Goal: Complete Application Form: Complete application form

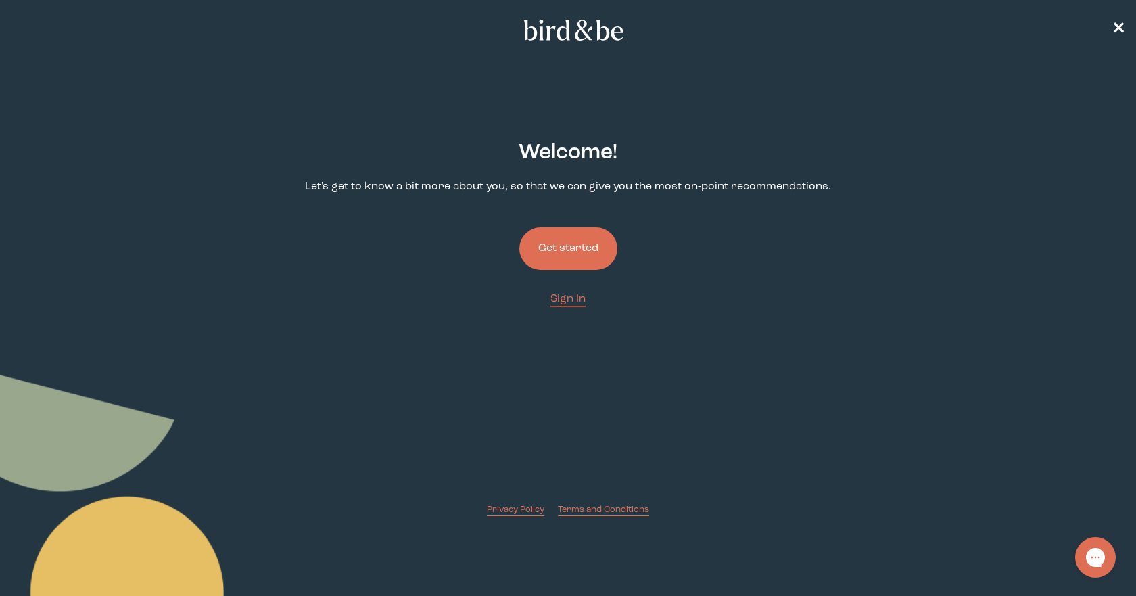
click at [576, 244] on button "Get started" at bounding box center [568, 248] width 98 height 43
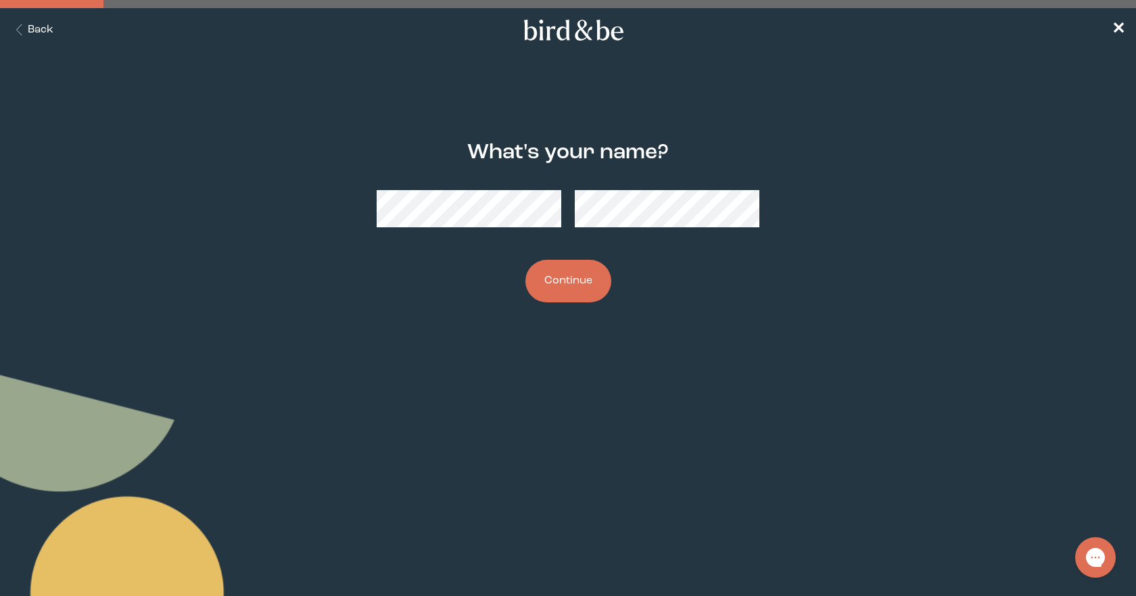
click at [569, 287] on button "Continue" at bounding box center [568, 281] width 86 height 43
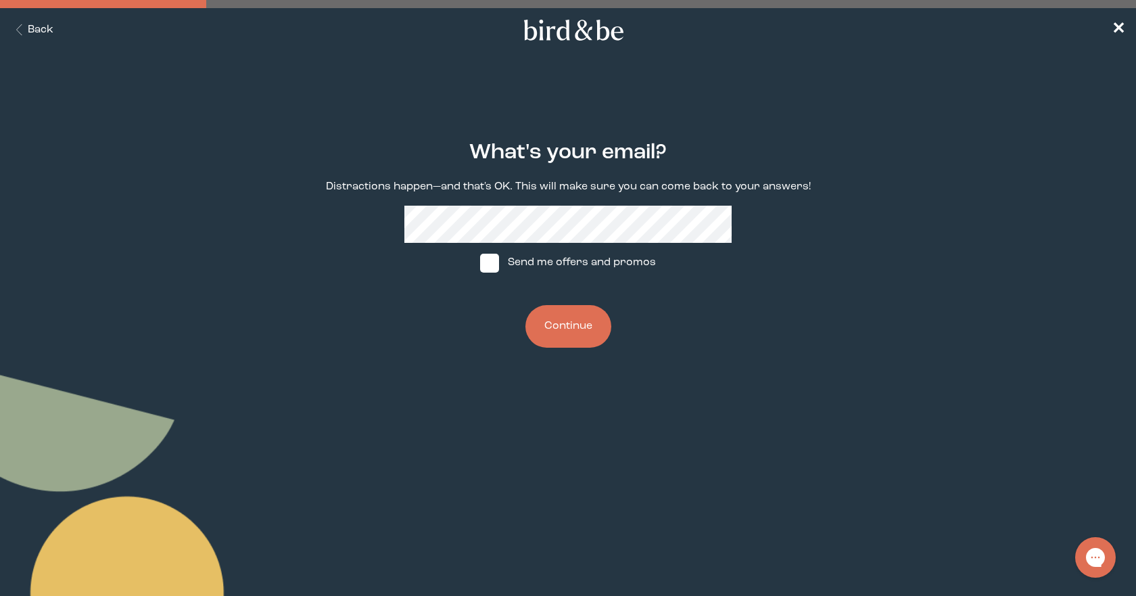
click at [564, 327] on button "Continue" at bounding box center [568, 326] width 86 height 43
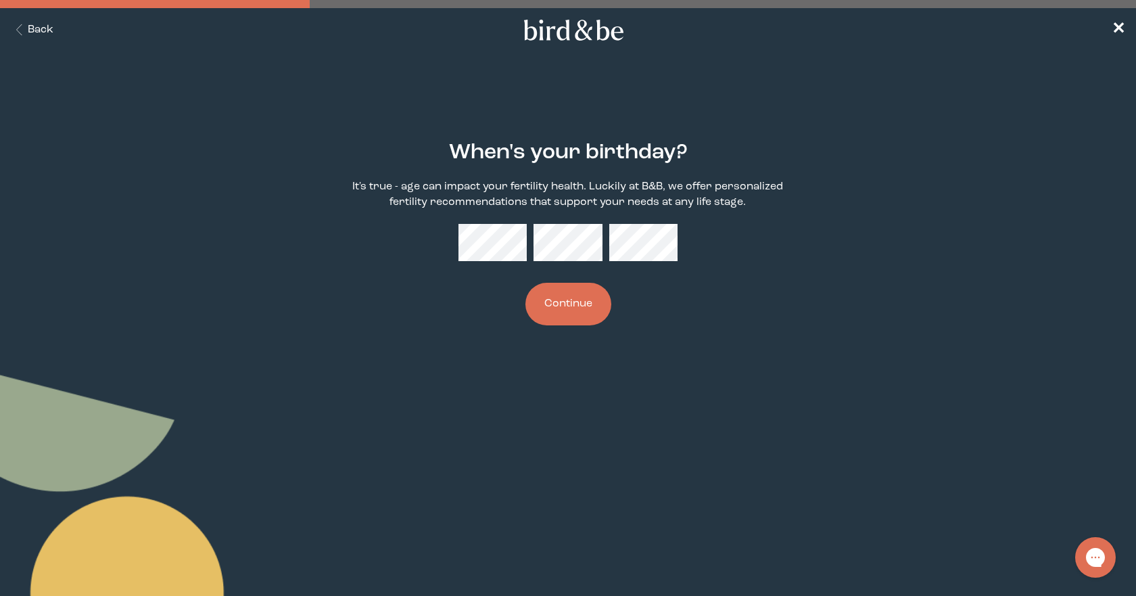
click at [577, 308] on button "Continue" at bounding box center [568, 304] width 86 height 43
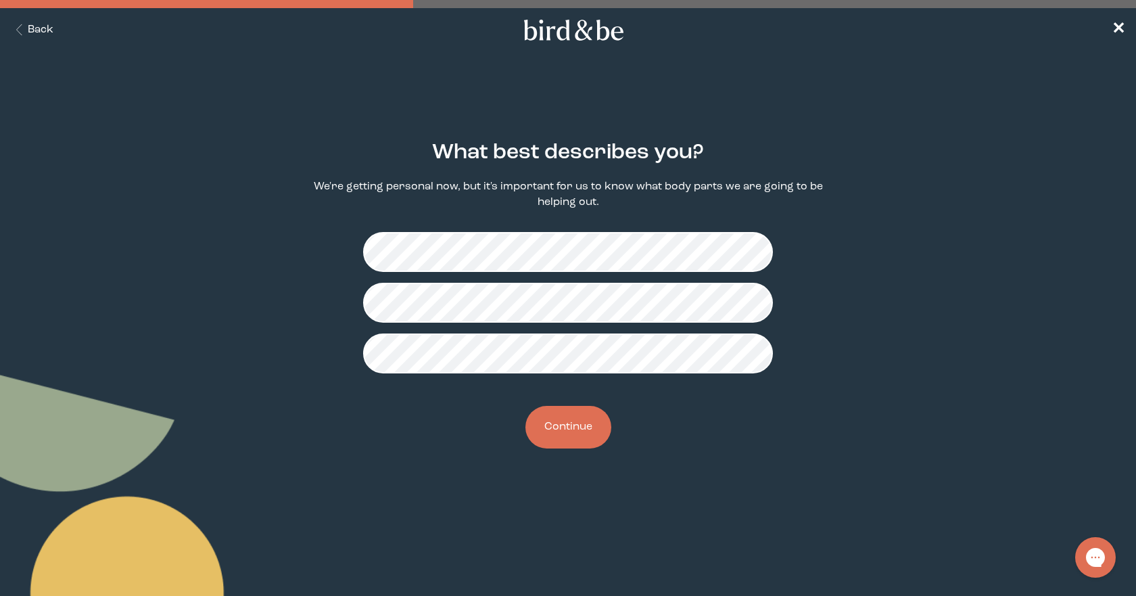
click at [580, 424] on button "Continue" at bounding box center [568, 427] width 86 height 43
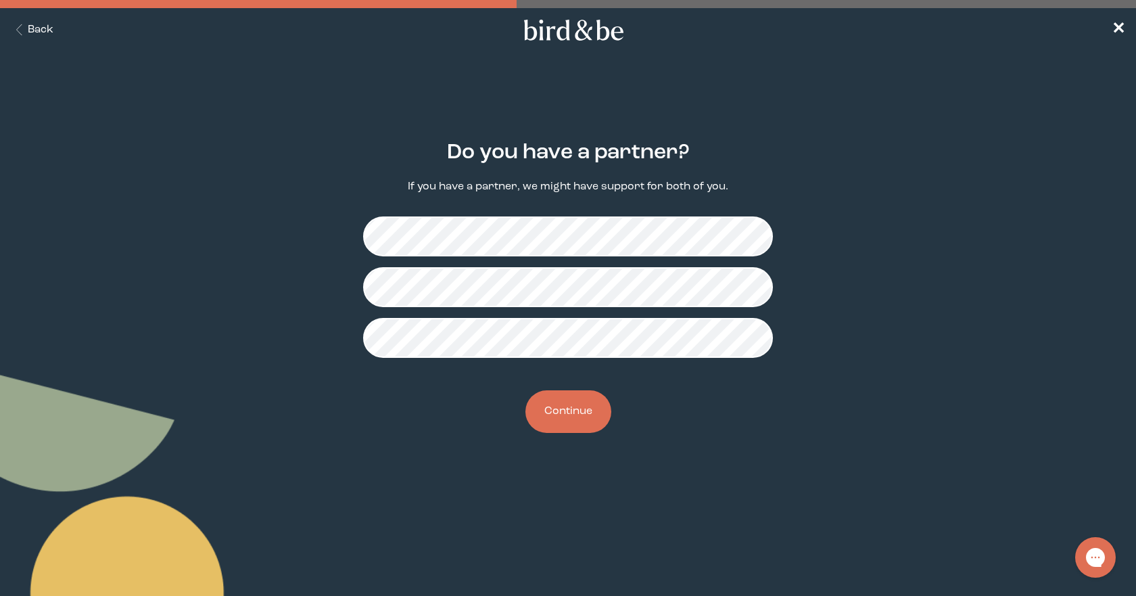
click at [559, 413] on button "Continue" at bounding box center [568, 411] width 86 height 43
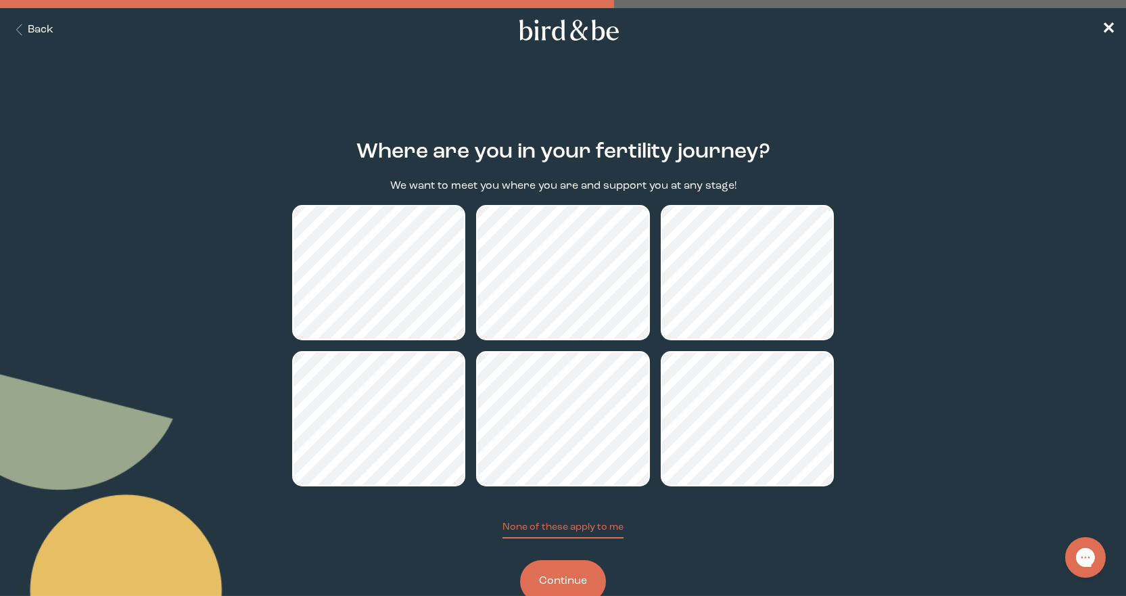
click at [563, 577] on button "Continue" at bounding box center [563, 581] width 86 height 43
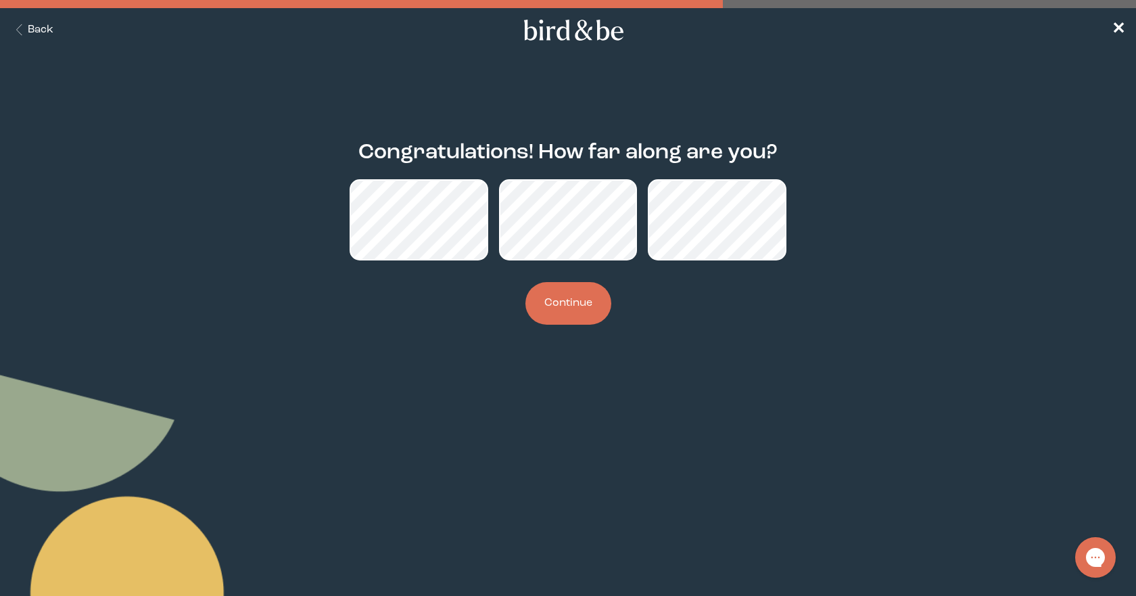
click at [582, 307] on button "Continue" at bounding box center [568, 303] width 86 height 43
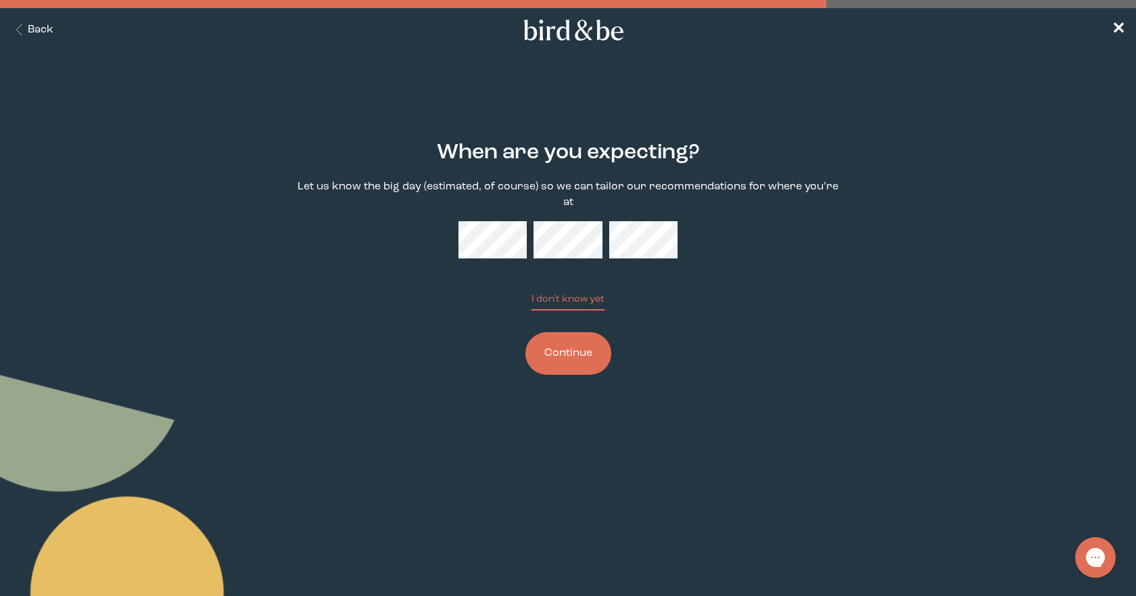
click at [562, 345] on button "Continue" at bounding box center [568, 353] width 86 height 43
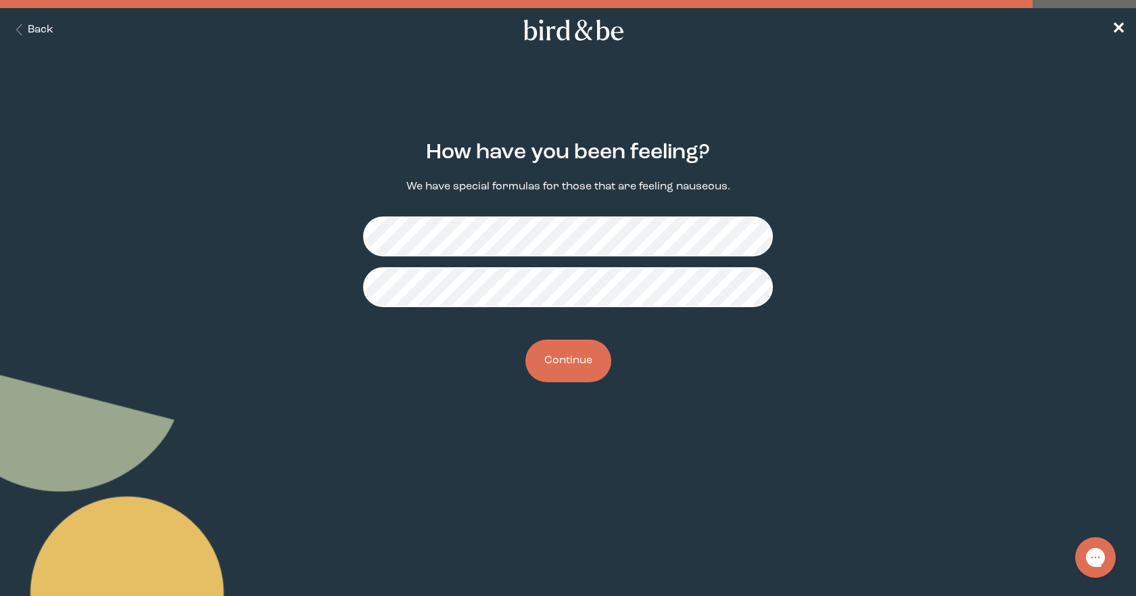
click at [562, 367] on button "Continue" at bounding box center [568, 360] width 86 height 43
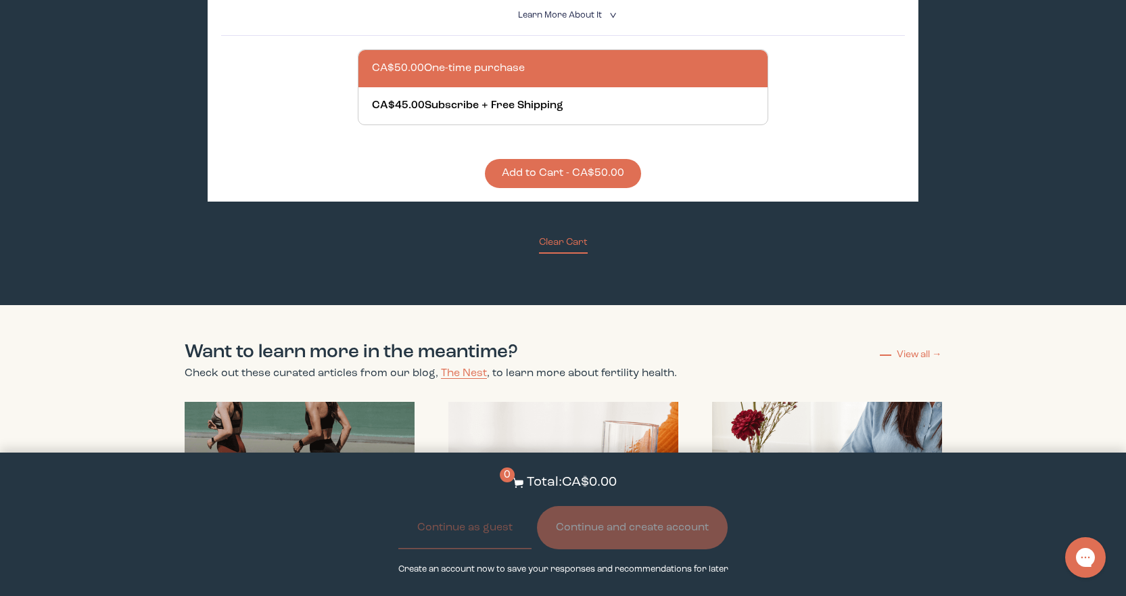
scroll to position [1150, 0]
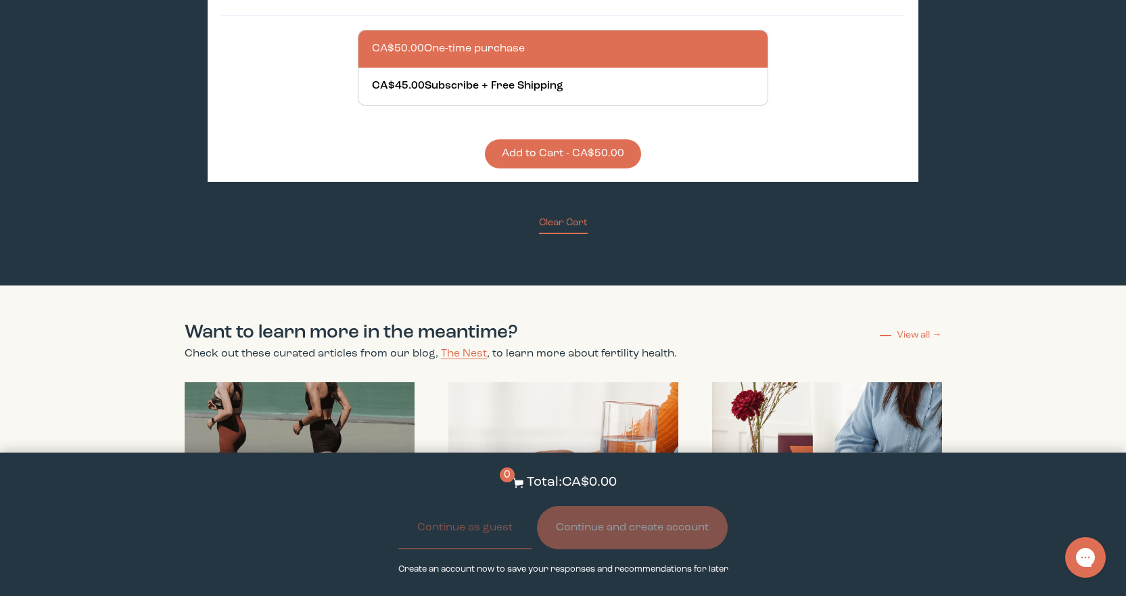
drag, startPoint x: 981, startPoint y: 265, endPoint x: 993, endPoint y: 195, distance: 71.3
click at [993, 195] on div "Hooray! We have your supplements ready. We've matched you with these products b…" at bounding box center [563, 103] width 1126 height 2402
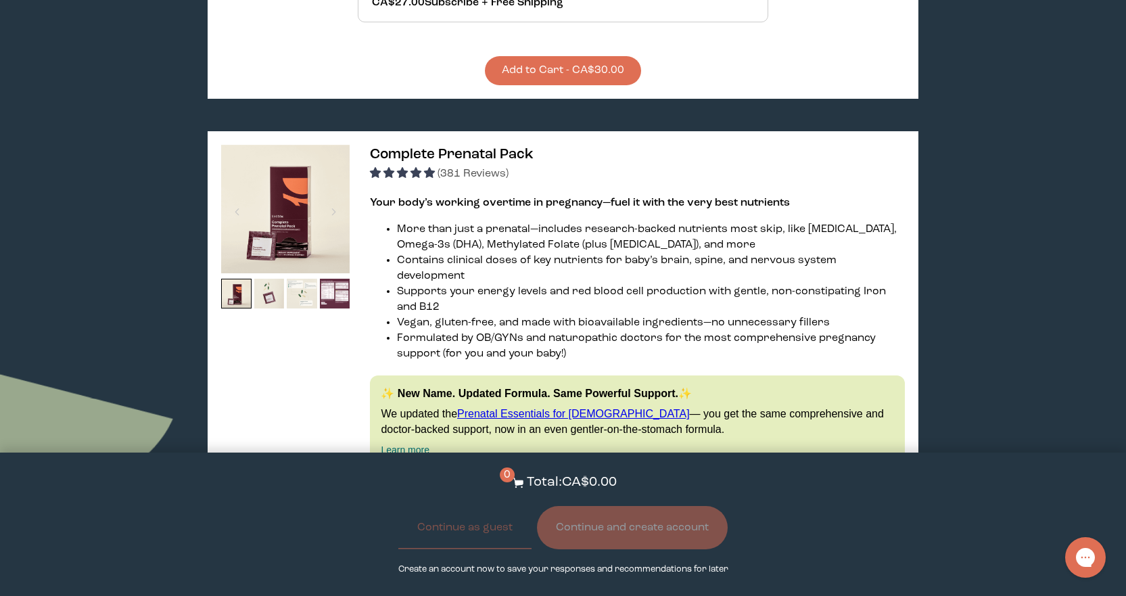
scroll to position [676, 0]
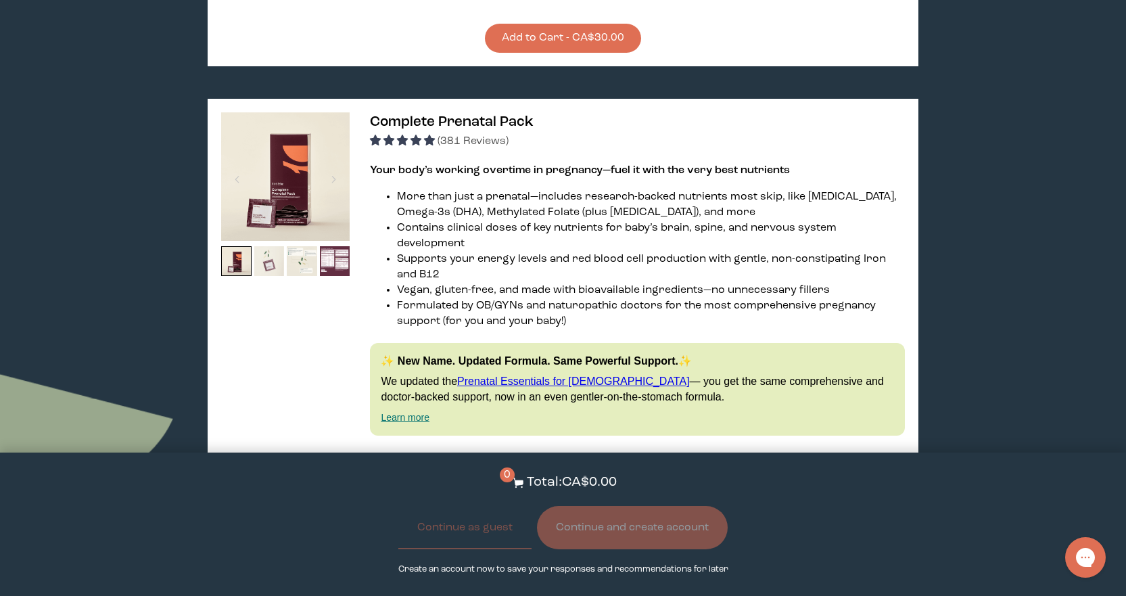
click at [273, 260] on img at bounding box center [269, 261] width 30 height 30
click at [300, 267] on img at bounding box center [302, 261] width 30 height 30
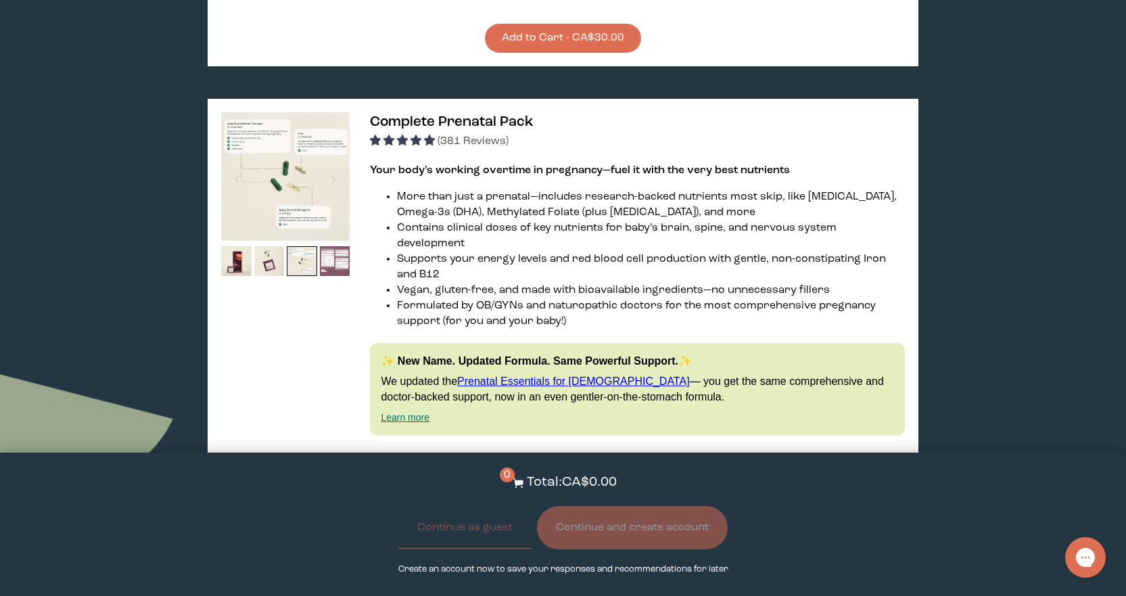
click at [337, 273] on img at bounding box center [335, 261] width 30 height 30
